Goal: Check status: Check status

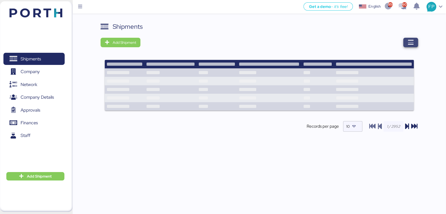
click at [405, 47] on span "button" at bounding box center [410, 42] width 15 height 9
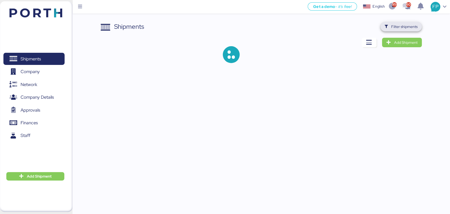
click at [402, 28] on span "Filter shipments" at bounding box center [404, 26] width 26 height 6
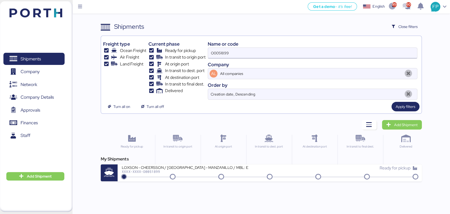
click at [216, 49] on input "O0051899" at bounding box center [312, 53] width 209 height 11
paste input "93"
type input "O0051939"
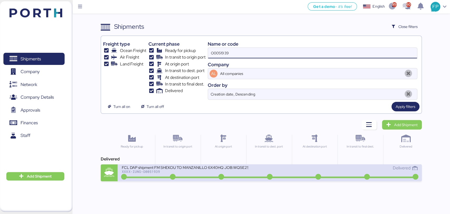
click at [190, 172] on div "XXXX-IUNG-O0051939" at bounding box center [185, 172] width 127 height 4
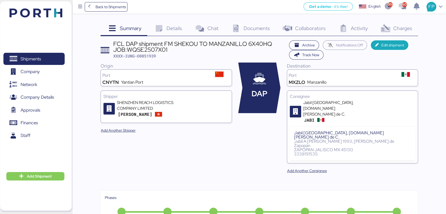
click at [389, 32] on icon at bounding box center [384, 29] width 11 height 8
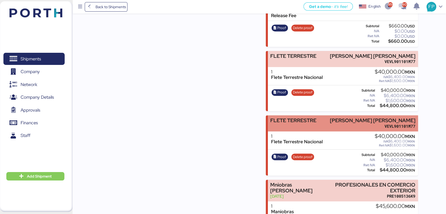
scroll to position [287, 0]
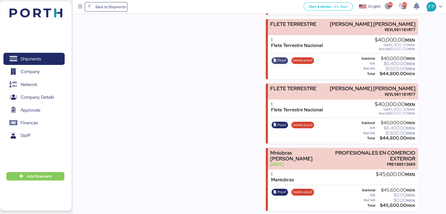
click at [277, 57] on span "Proof" at bounding box center [281, 60] width 9 height 6
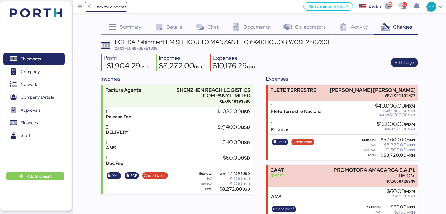
scroll to position [0, 0]
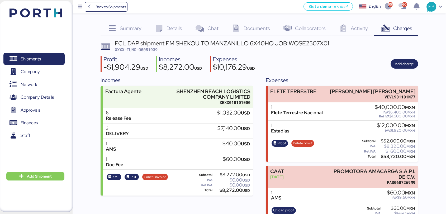
click at [155, 49] on span "XXXX-IUNG-O0051939" at bounding box center [136, 49] width 43 height 5
copy span "O0051939"
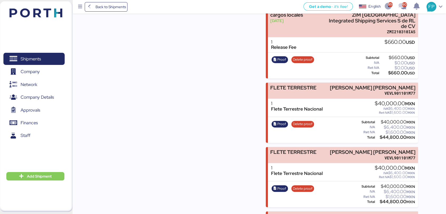
scroll to position [234, 0]
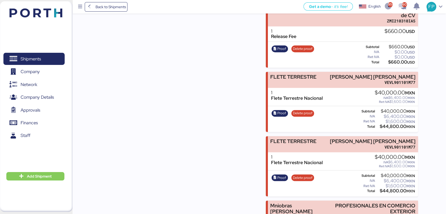
click at [387, 125] on div "$44,800.00 MXN" at bounding box center [395, 126] width 39 height 4
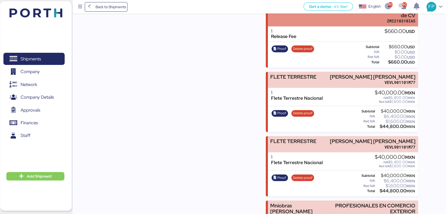
copy div "44,800.00"
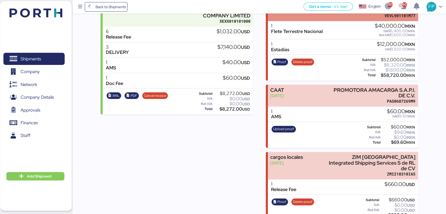
scroll to position [0, 0]
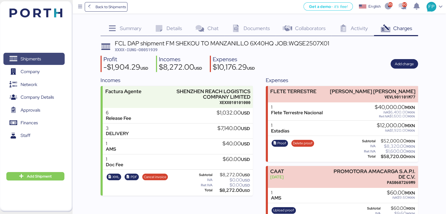
click at [38, 61] on span "Shipments" at bounding box center [31, 59] width 20 height 8
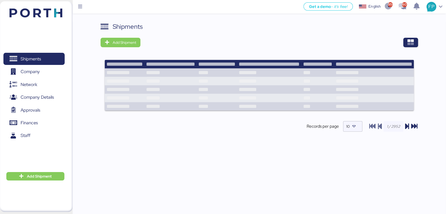
click at [412, 47] on div at bounding box center [281, 42] width 274 height 9
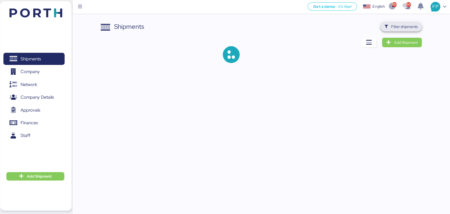
click at [405, 27] on span "Filter shipments" at bounding box center [404, 26] width 26 height 6
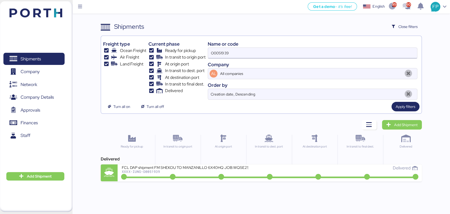
click at [223, 52] on input "O0051939" at bounding box center [312, 53] width 209 height 11
paste input "44"
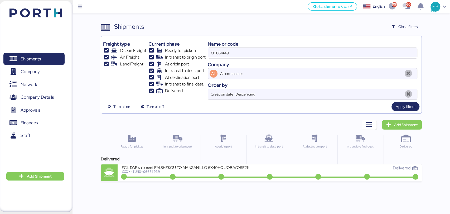
type input "O0051449"
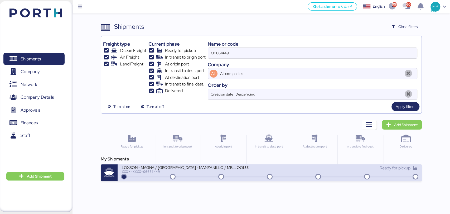
click at [196, 174] on div "LOXSON - MAGNA / [GEOGRAPHIC_DATA] - MANZANILLO / MBL: OOLU2760800010 - HBL: KS…" at bounding box center [196, 170] width 148 height 11
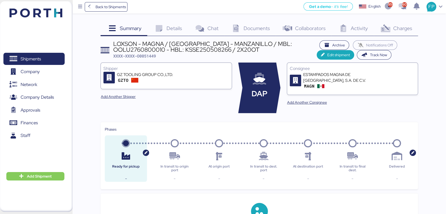
click at [402, 30] on span "Charges" at bounding box center [402, 28] width 19 height 7
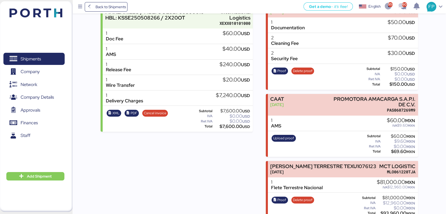
scroll to position [12, 0]
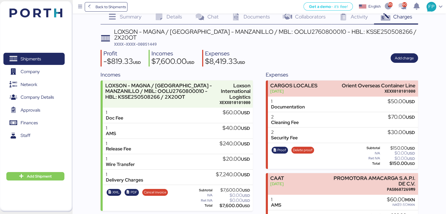
click at [143, 41] on span "XXXX-XXXX-O0051449" at bounding box center [135, 43] width 43 height 5
copy span "O0051449"
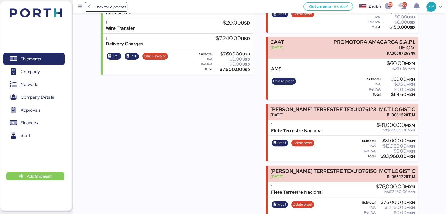
scroll to position [158, 0]
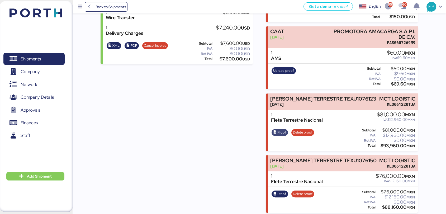
click at [283, 129] on span "Proof" at bounding box center [281, 132] width 9 height 6
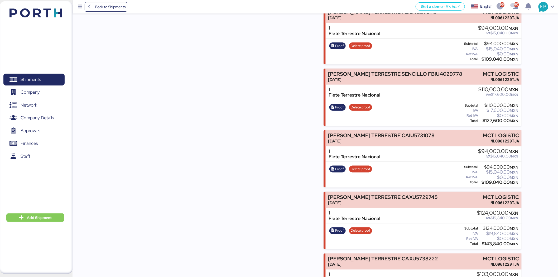
scroll to position [1875, 0]
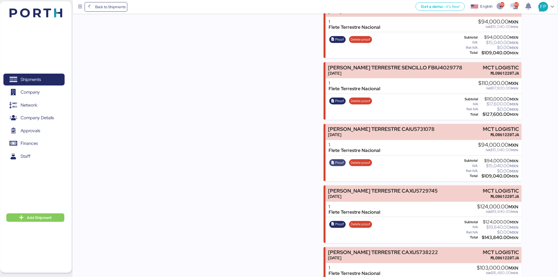
click at [341, 160] on span "Proof" at bounding box center [339, 163] width 9 height 6
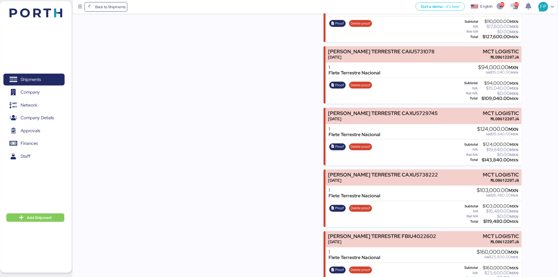
scroll to position [1963, 0]
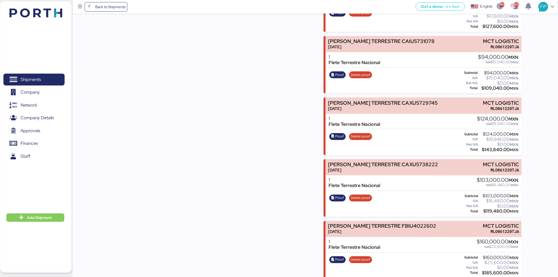
click at [495, 148] on div "$143,840.00 MXN" at bounding box center [499, 150] width 40 height 4
copy div "143,840.00"
click at [340, 134] on span "Proof" at bounding box center [339, 137] width 9 height 6
